Goal: Find specific page/section: Find specific page/section

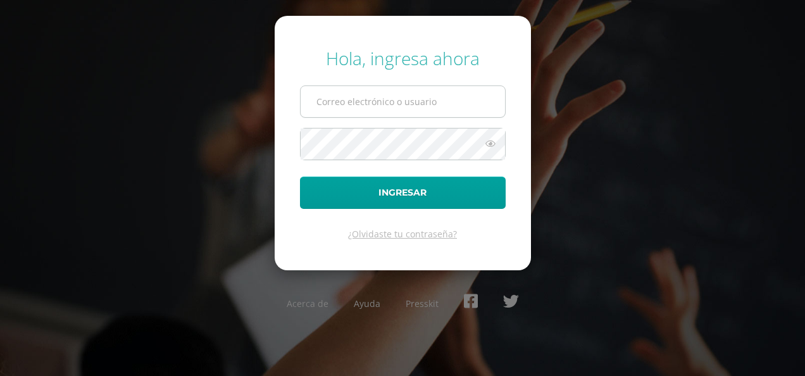
type input "[PERSON_NAME][EMAIL_ADDRESS][PERSON_NAME][PERSON_NAME][DOMAIN_NAME]"
click at [377, 99] on input "fatima.longo@colegiost.edu.gt" at bounding box center [403, 101] width 204 height 31
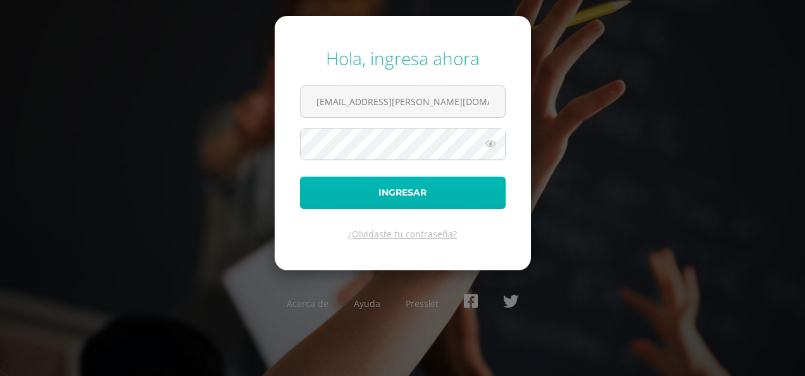
click at [359, 199] on button "Ingresar" at bounding box center [403, 193] width 206 height 32
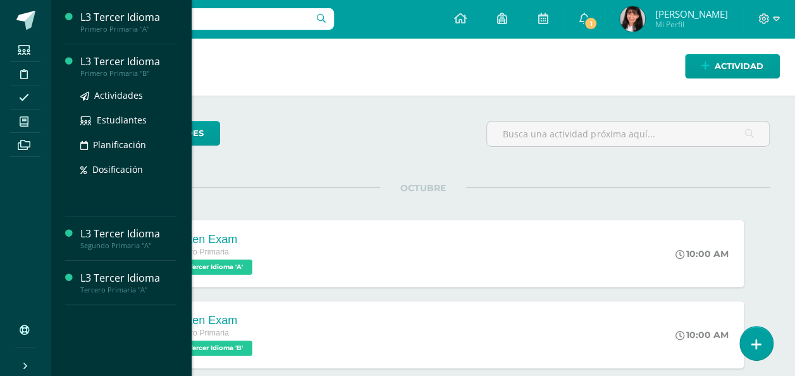
click at [127, 62] on div "L3 Tercer Idioma" at bounding box center [128, 61] width 96 height 15
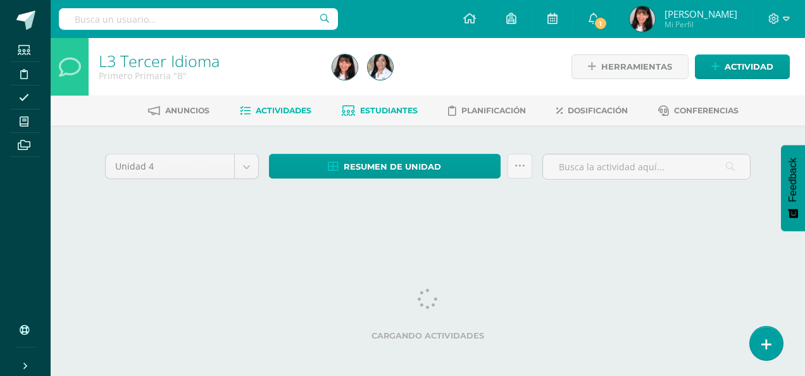
click at [352, 120] on link "Estudiantes" at bounding box center [380, 111] width 76 height 20
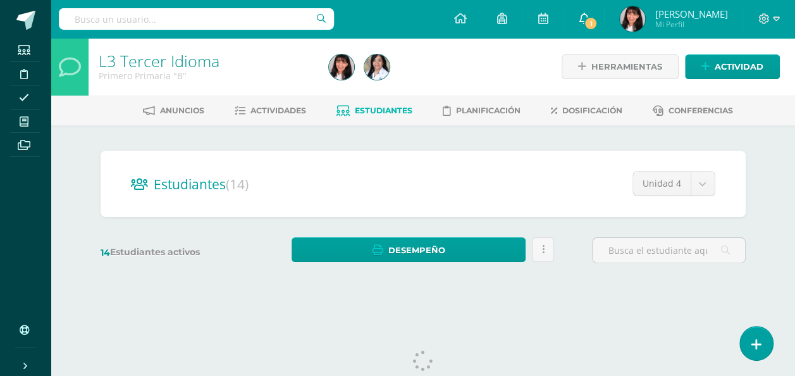
click at [579, 17] on icon at bounding box center [584, 18] width 10 height 11
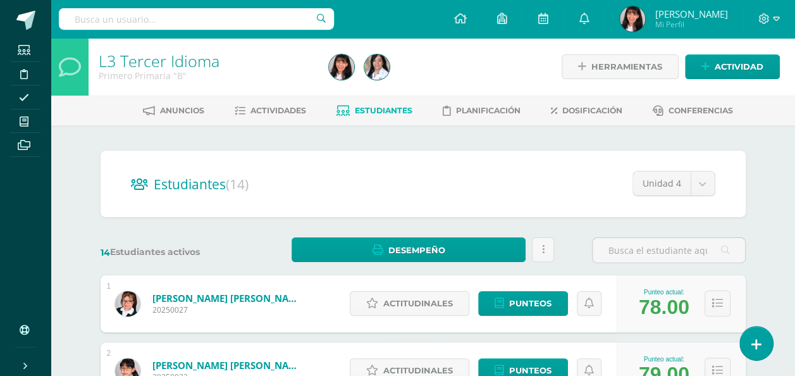
click at [390, 153] on div "Estudiantes (14) Unidad 4 Unidad 3 Unidad 4 Unidad 2 Unidad 1" at bounding box center [424, 184] width 646 height 66
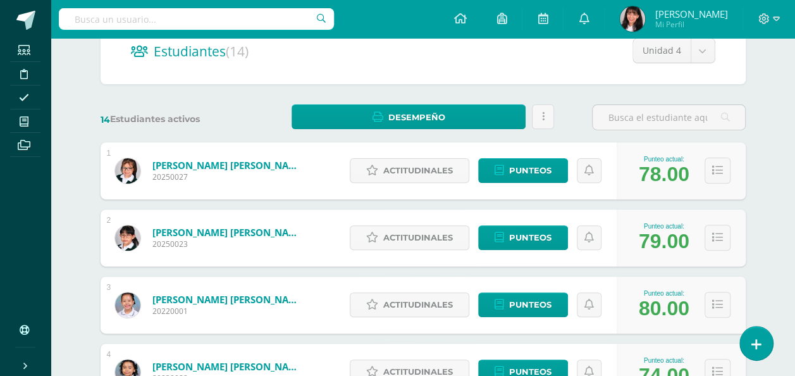
scroll to position [135, 0]
